Goal: Task Accomplishment & Management: Complete application form

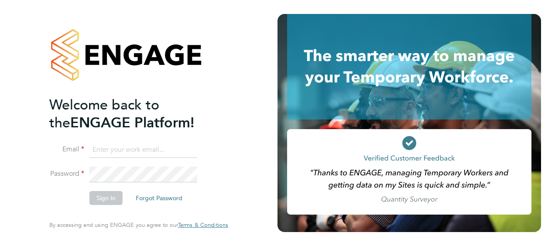
click at [117, 152] on input at bounding box center [144, 150] width 108 height 16
type input "[PERSON_NAME][EMAIL_ADDRESS][DOMAIN_NAME]"
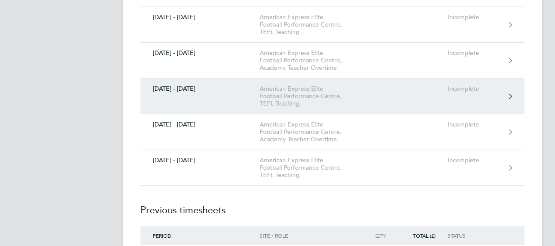
scroll to position [3319, 0]
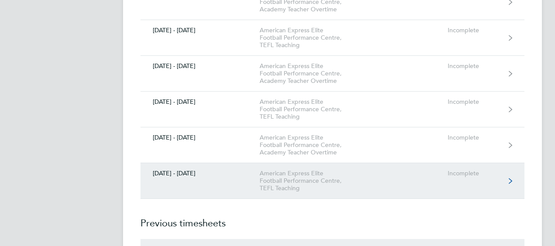
click at [463, 170] on div "Incomplete" at bounding box center [475, 173] width 54 height 7
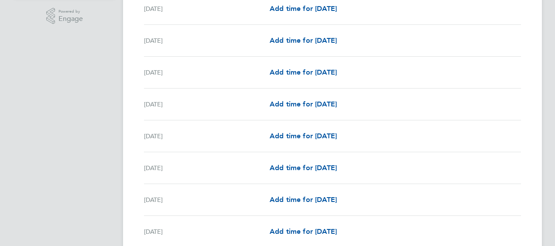
scroll to position [306, 0]
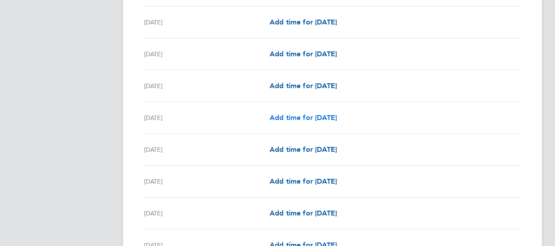
click at [295, 114] on span "Add time for Tue 09 Sep" at bounding box center [303, 118] width 67 height 8
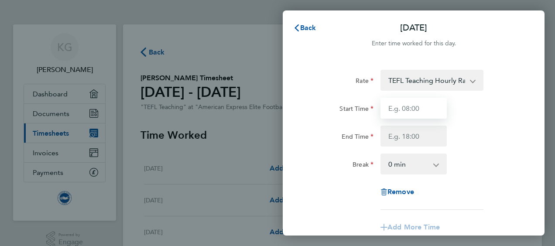
click at [423, 107] on input "Start Time" at bounding box center [414, 108] width 66 height 21
type input "18:00"
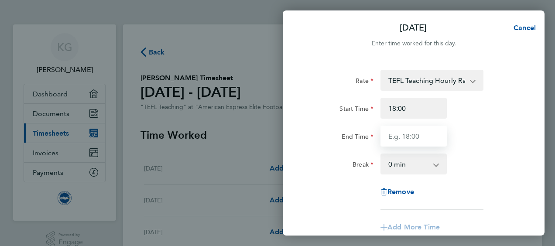
click at [406, 139] on input "End Time" at bounding box center [414, 136] width 66 height 21
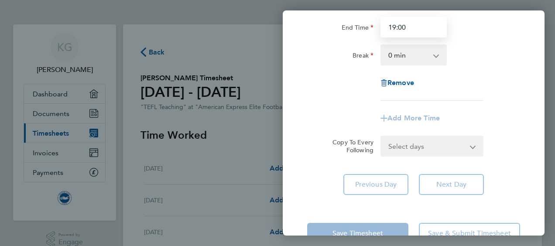
scroll to position [131, 0]
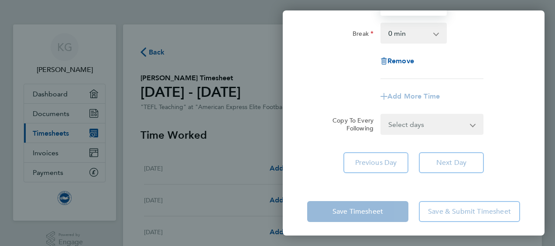
type input "19:00"
click at [317, 187] on div "Tue 09 Sep Cancel Enter time worked for this day. Rate TEFL Teaching Hourly Rat…" at bounding box center [414, 122] width 262 height 225
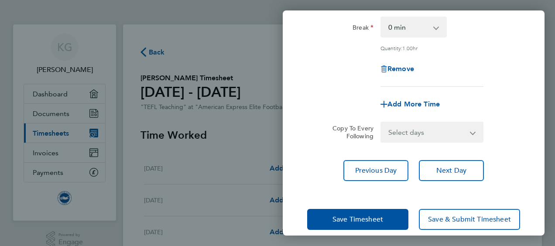
scroll to position [148, 0]
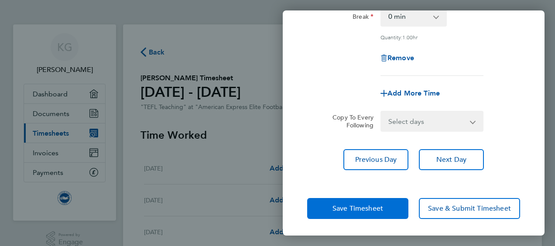
click at [346, 203] on button "Save Timesheet" at bounding box center [357, 208] width 101 height 21
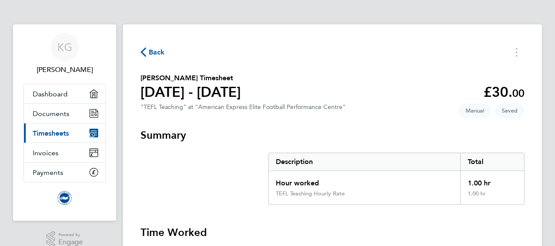
click at [59, 134] on span "Timesheets" at bounding box center [51, 133] width 36 height 8
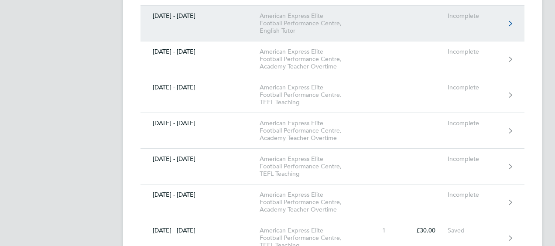
scroll to position [3275, 0]
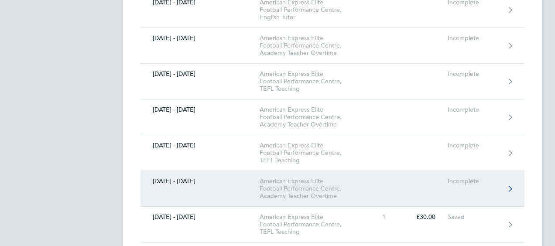
click at [312, 178] on div "American Express Elite Football Performance Centre, Academy Teacher Overtime" at bounding box center [310, 189] width 100 height 22
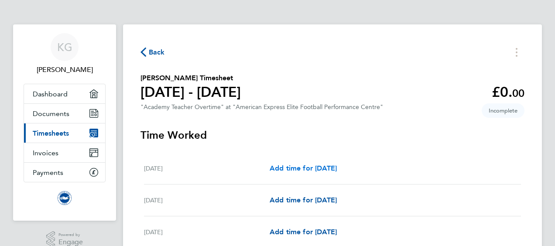
click at [315, 166] on span "Add time for Mon 01 Sep" at bounding box center [303, 168] width 67 height 8
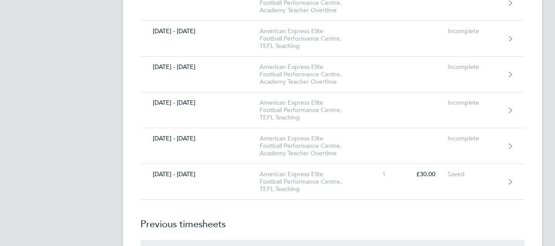
scroll to position [3362, 0]
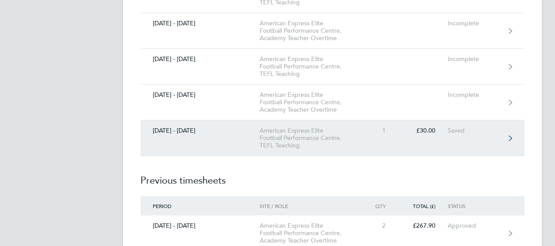
click at [302, 127] on div "American Express Elite Football Performance Centre, TEFL Teaching" at bounding box center [310, 138] width 100 height 22
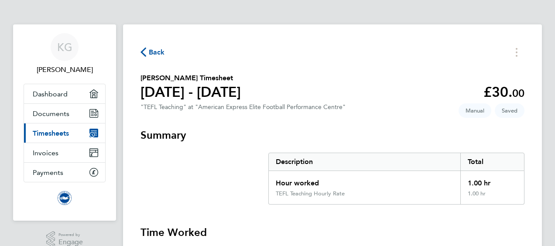
click at [160, 52] on span "Back" at bounding box center [157, 52] width 16 height 10
